Goal: Navigation & Orientation: Find specific page/section

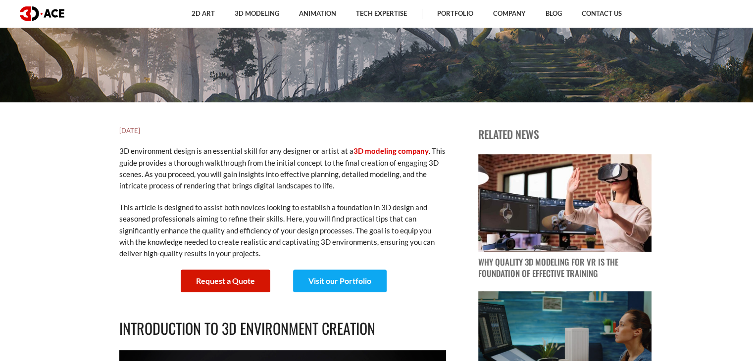
scroll to position [248, 0]
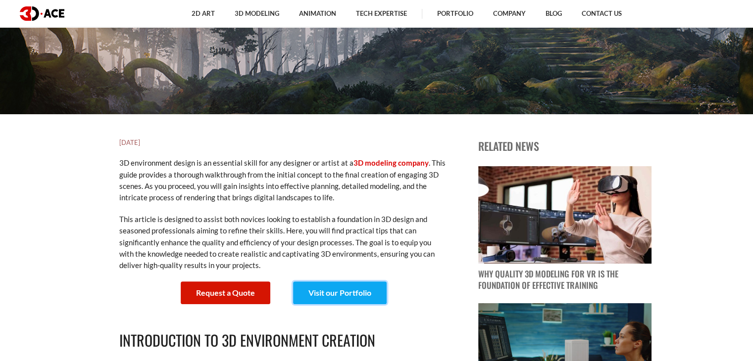
click at [359, 291] on link "Visit our Portfolio" at bounding box center [340, 293] width 94 height 23
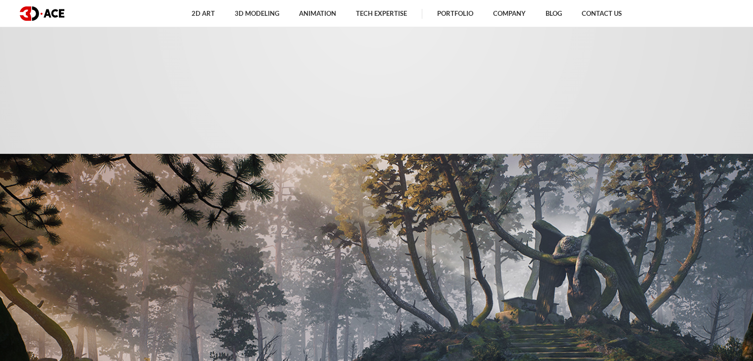
scroll to position [396, 0]
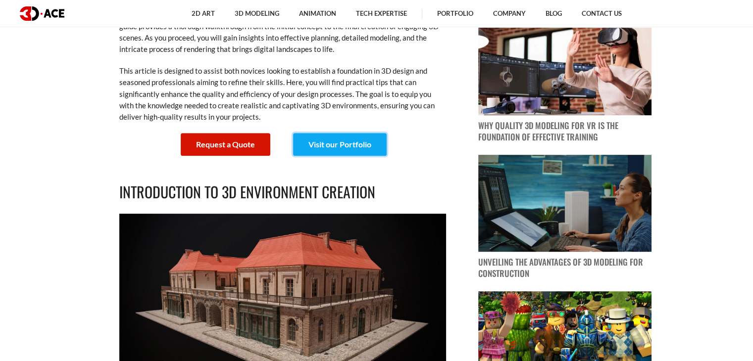
click at [338, 147] on link "Visit our Portfolio" at bounding box center [340, 144] width 94 height 23
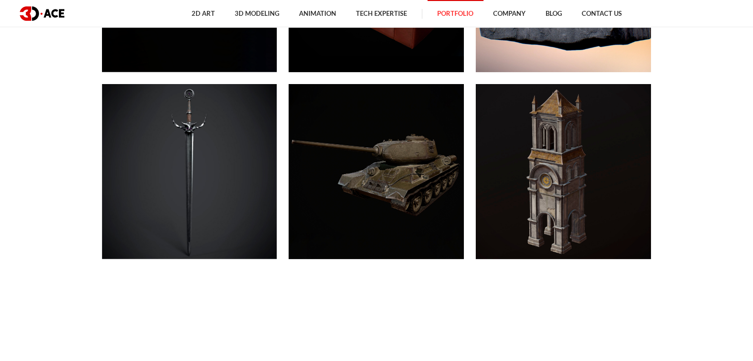
scroll to position [6584, 0]
